Goal: Task Accomplishment & Management: Complete application form

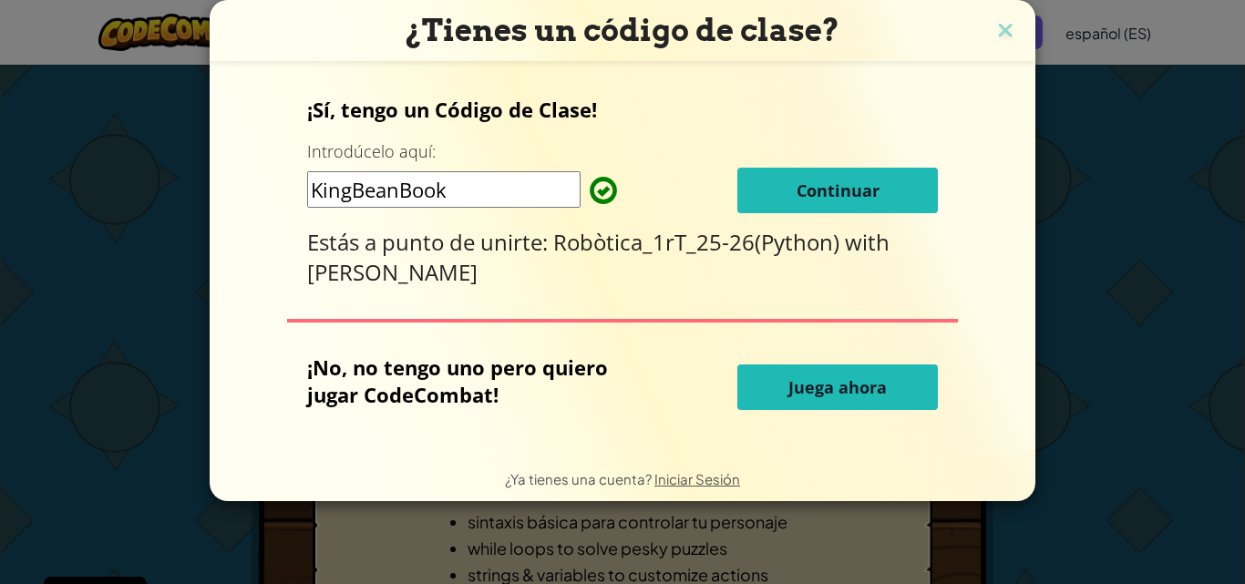
click at [891, 191] on button "Continuar" at bounding box center [837, 191] width 200 height 46
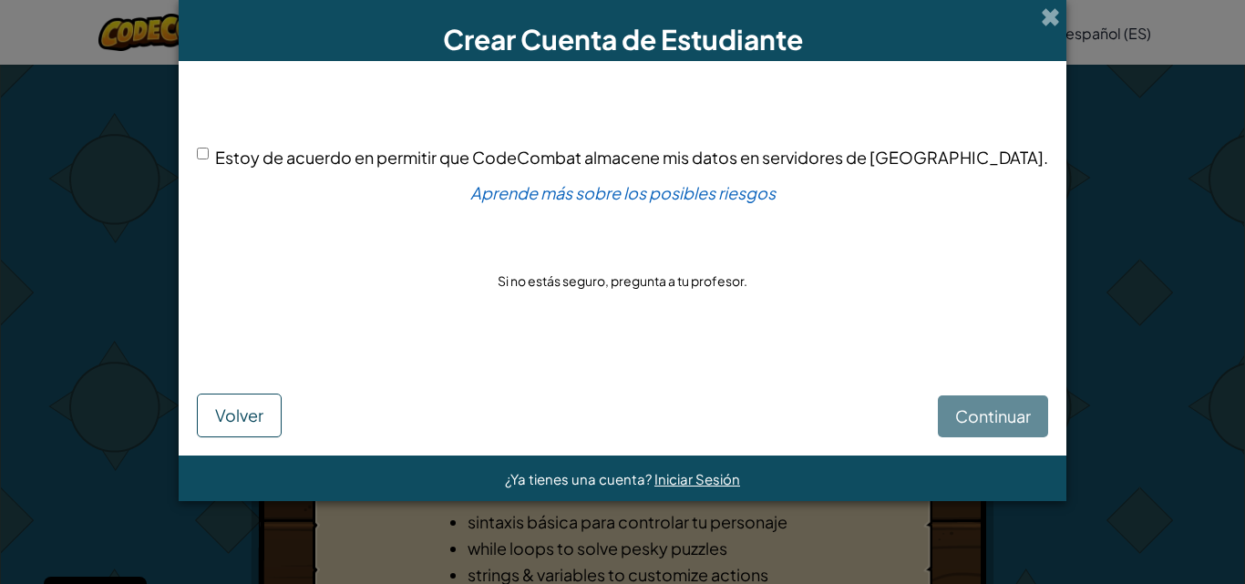
click at [209, 154] on input "Estoy de acuerdo en permitir que CodeCombat almacene mis datos en servidores de…" at bounding box center [203, 154] width 12 height 12
checkbox input "true"
click at [957, 418] on span "Continuar" at bounding box center [993, 416] width 76 height 21
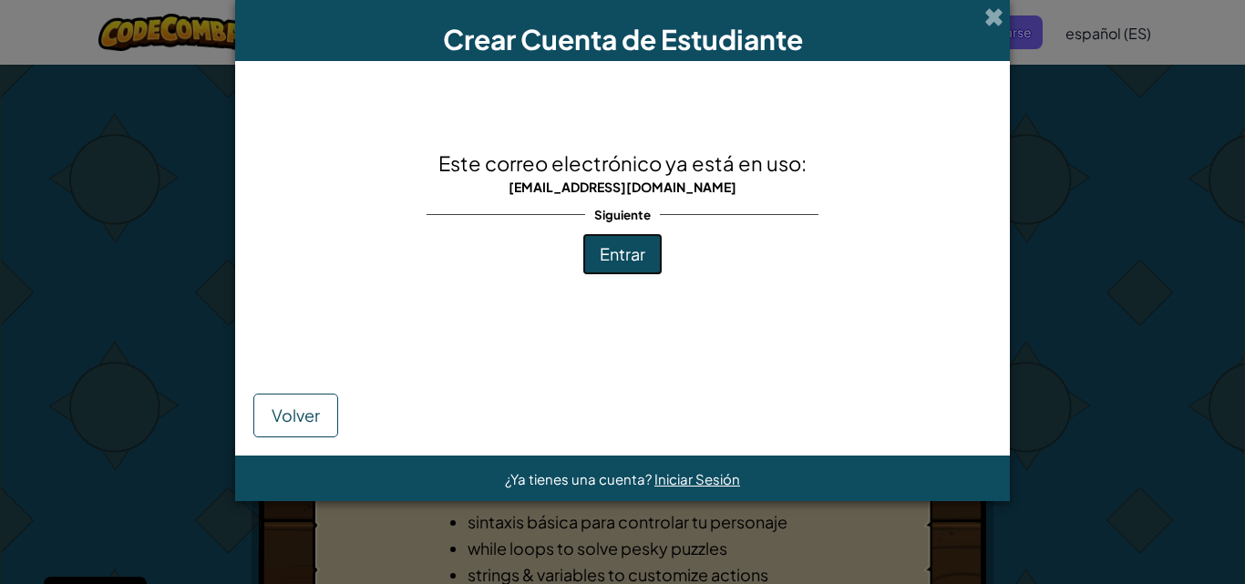
click at [632, 259] on span "Entrar" at bounding box center [623, 253] width 46 height 21
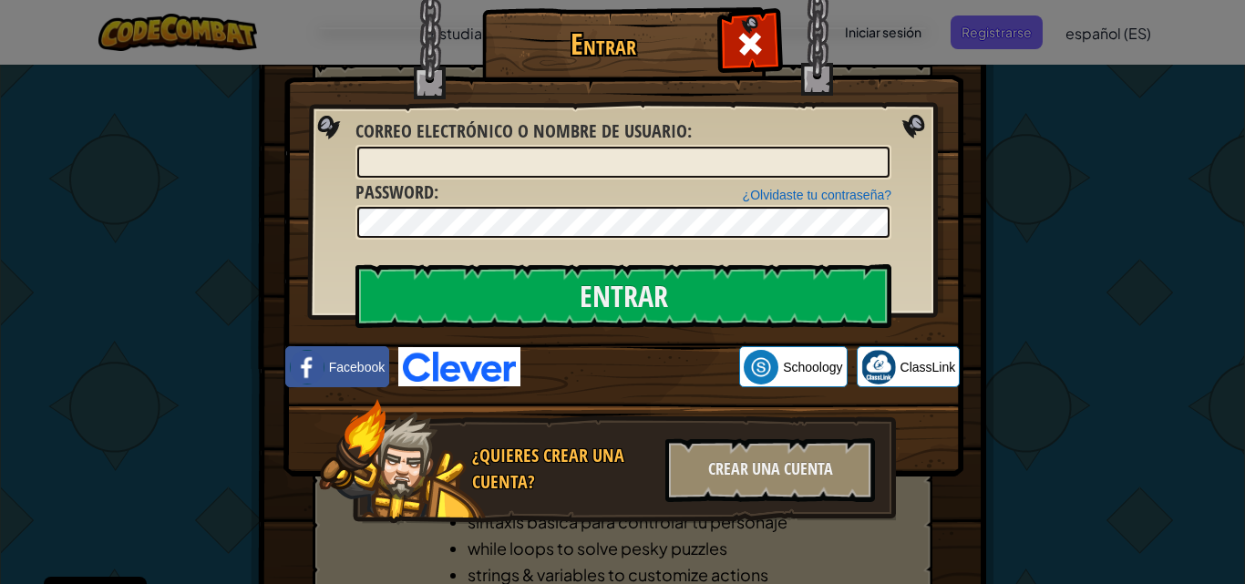
click at [1125, 248] on div "Entrar Error desconocido. Correo electrónico o nombre de usuario : ¿Olvidaste t…" at bounding box center [622, 292] width 1245 height 584
